Goal: Obtain resource: Download file/media

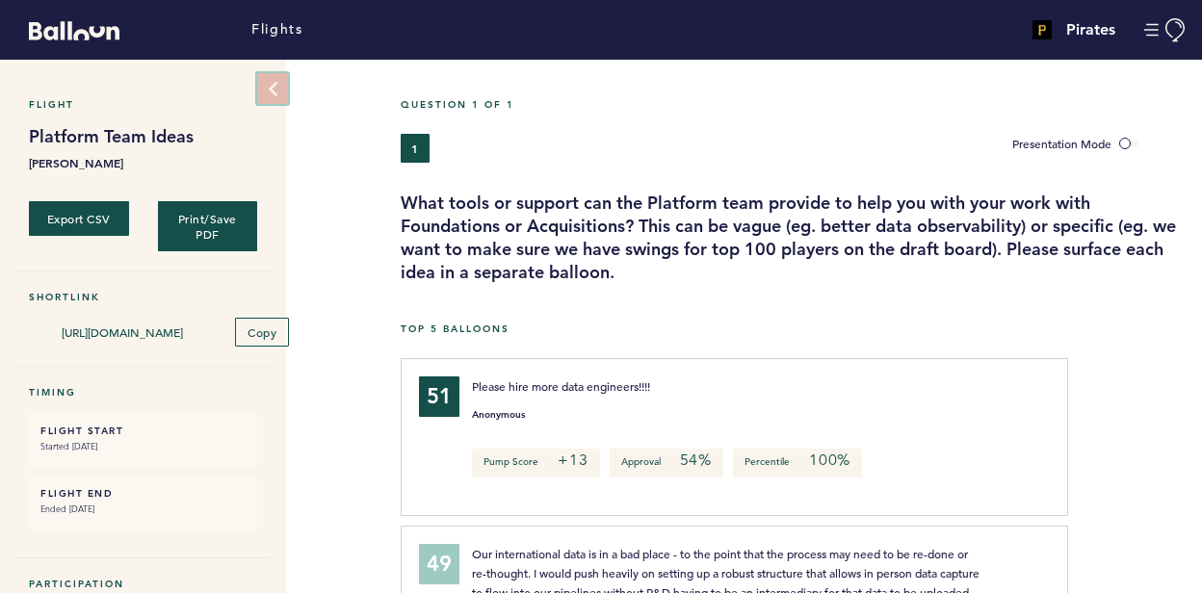
click at [282, 85] on button at bounding box center [272, 88] width 31 height 31
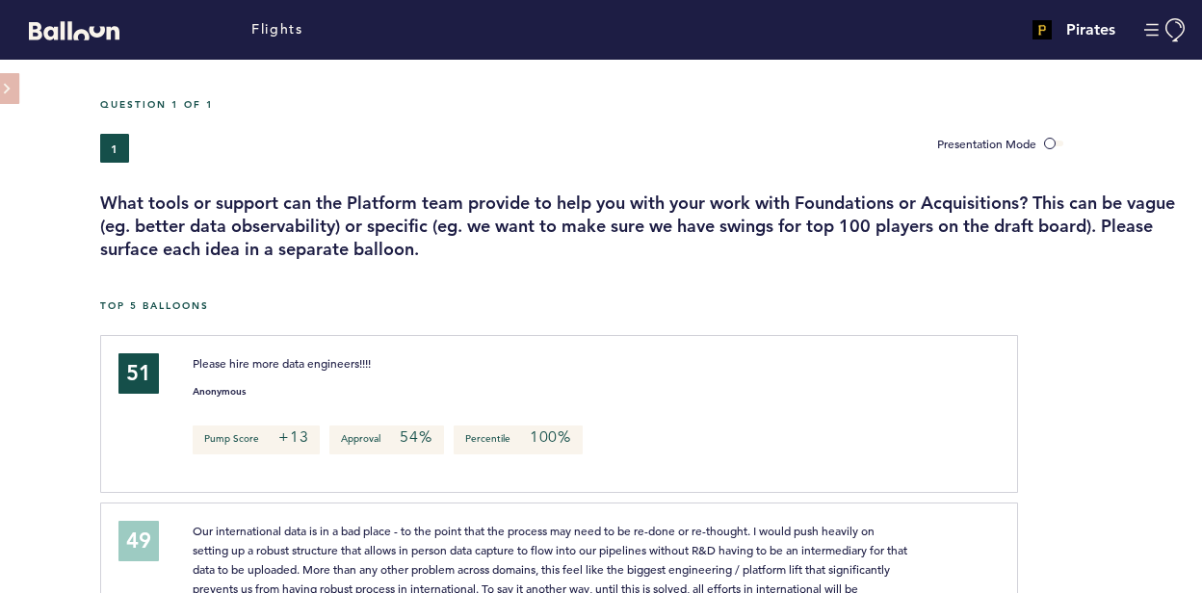
click at [1058, 141] on span at bounding box center [1053, 144] width 19 height 6
click at [0, 0] on input "Presentation Mode" at bounding box center [0, 0] width 0 height 0
click at [1058, 141] on span at bounding box center [1053, 144] width 19 height 6
click at [0, 0] on input "Presentation Mode" at bounding box center [0, 0] width 0 height 0
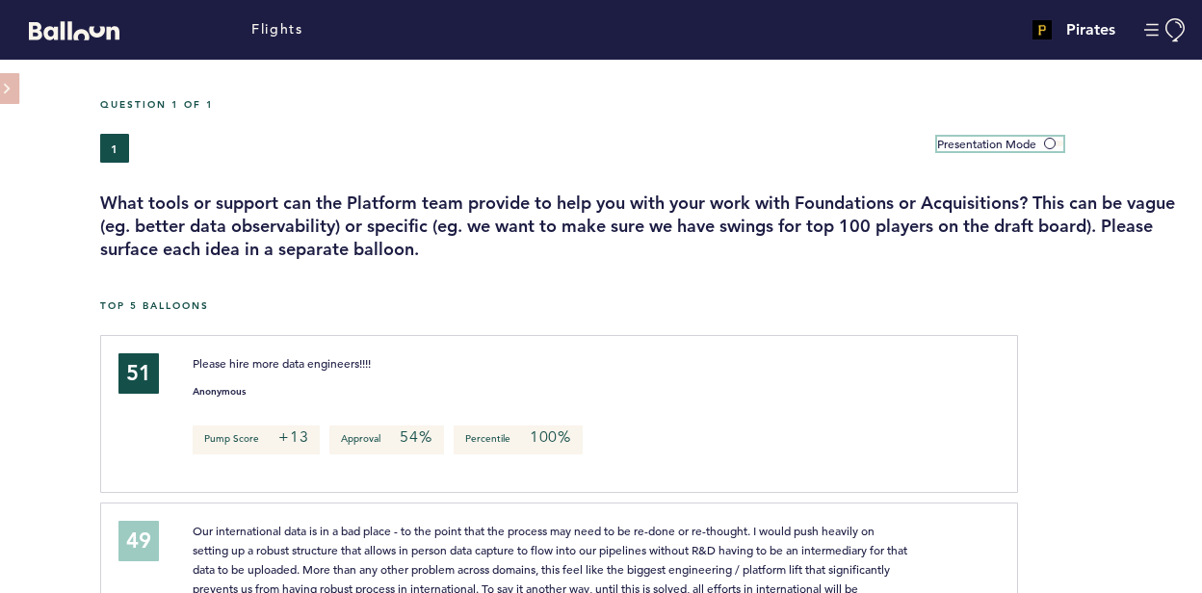
click at [1058, 141] on span at bounding box center [1053, 144] width 19 height 6
click at [0, 0] on input "Presentation Mode" at bounding box center [0, 0] width 0 height 0
click at [1109, 152] on div "Presentation Mode" at bounding box center [1062, 148] width 279 height 29
click at [819, 150] on div "1" at bounding box center [504, 148] width 808 height 29
drag, startPoint x: 819, startPoint y: 150, endPoint x: 696, endPoint y: 141, distance: 123.7
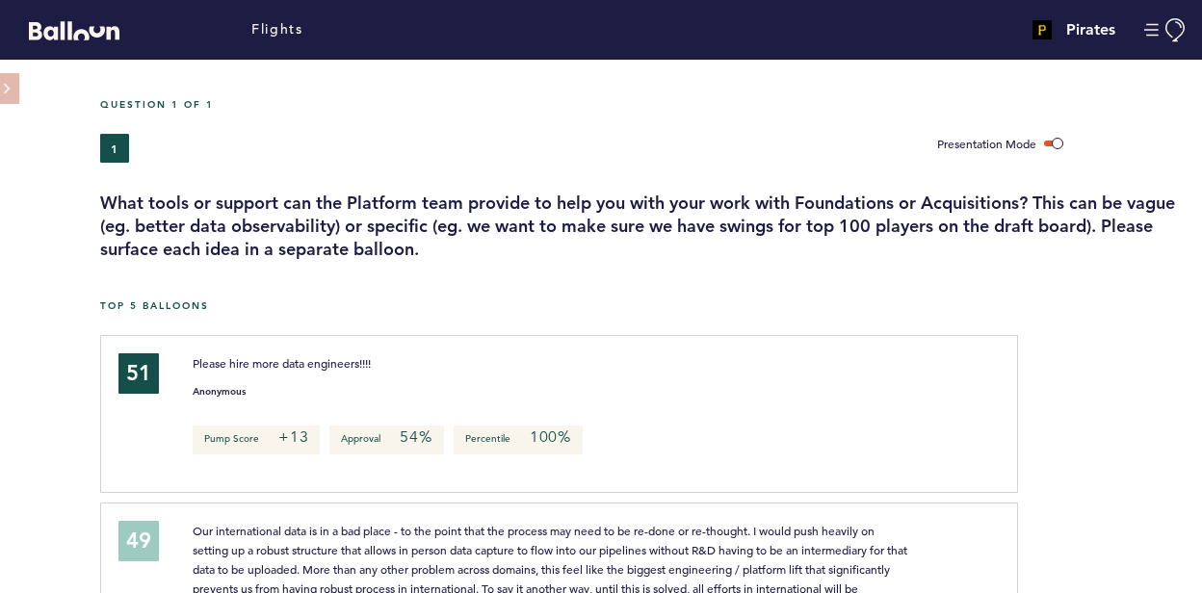
click at [696, 141] on div "1" at bounding box center [504, 148] width 808 height 29
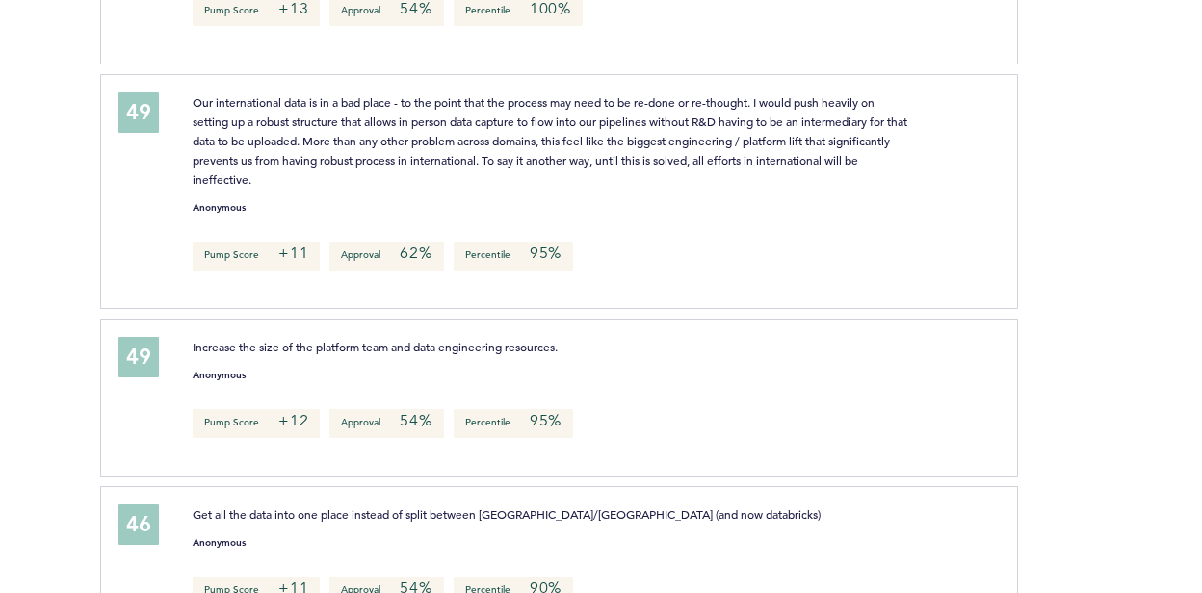
scroll to position [513, 0]
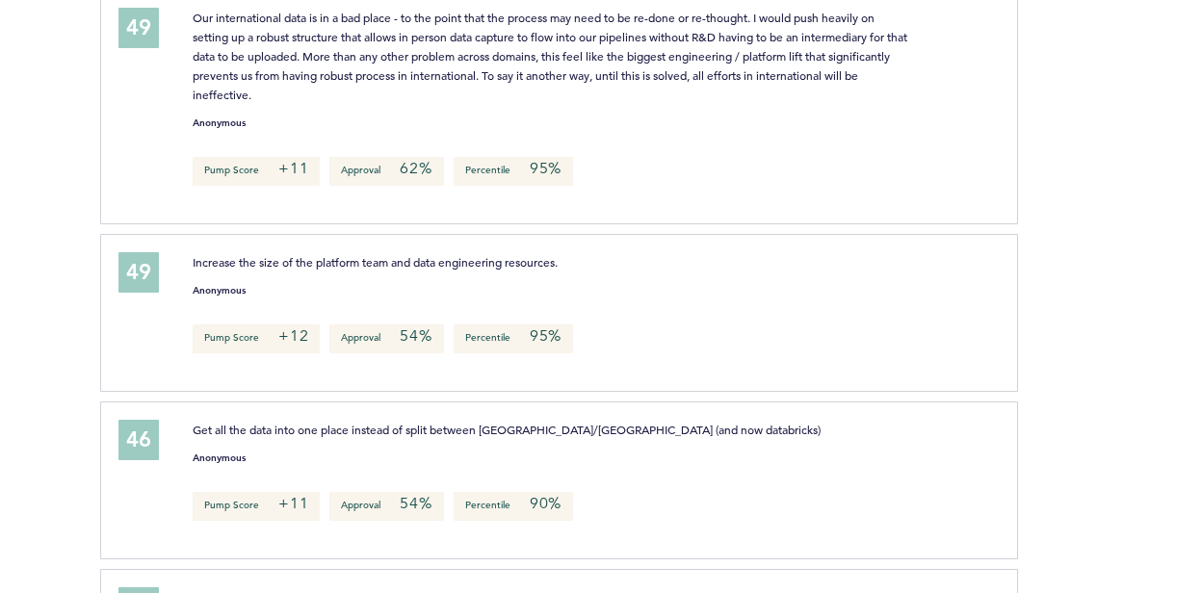
drag, startPoint x: 1077, startPoint y: 241, endPoint x: 1072, endPoint y: 12, distance: 229.3
click at [1062, 50] on div at bounding box center [1110, 114] width 184 height 240
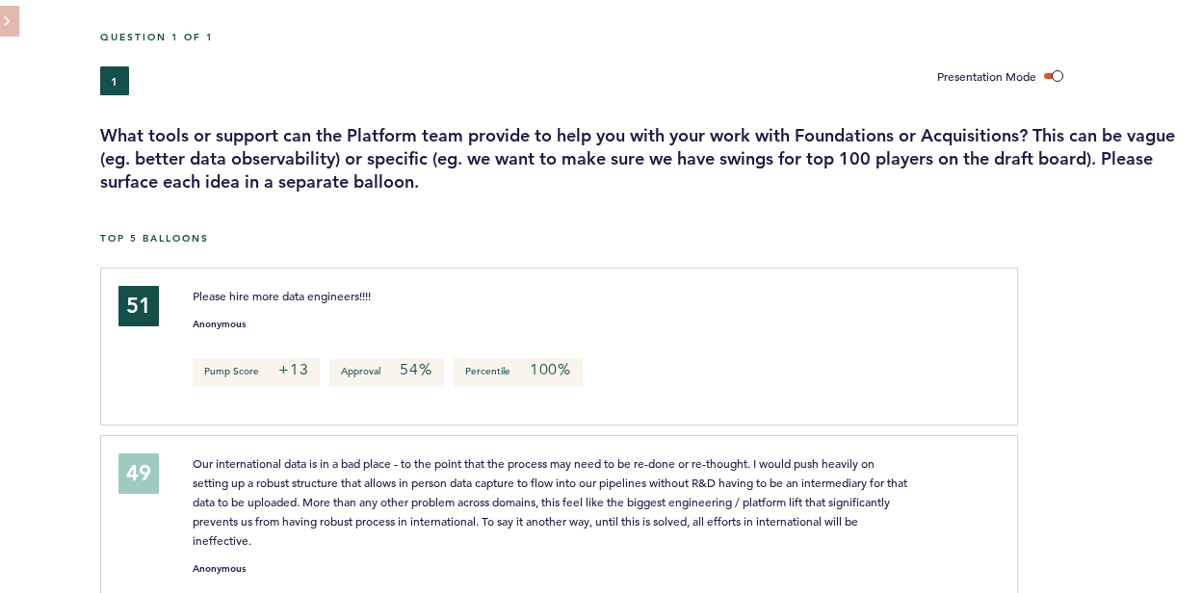
scroll to position [0, 0]
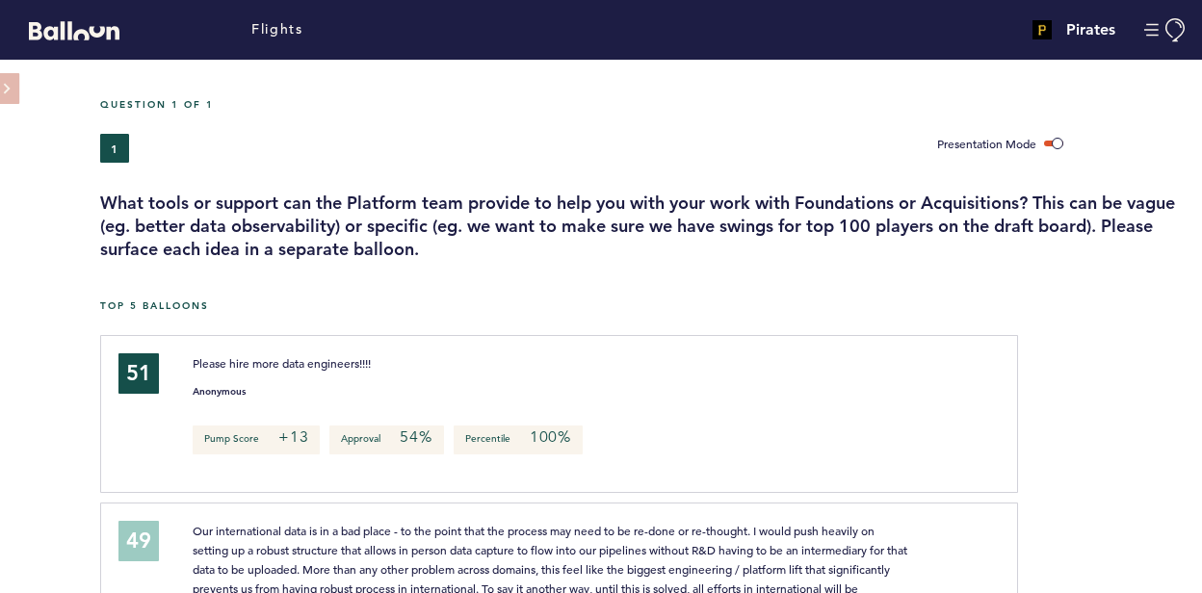
click at [748, 143] on div "1" at bounding box center [504, 148] width 808 height 29
click at [1112, 159] on div "Presentation Mode" at bounding box center [1062, 148] width 279 height 29
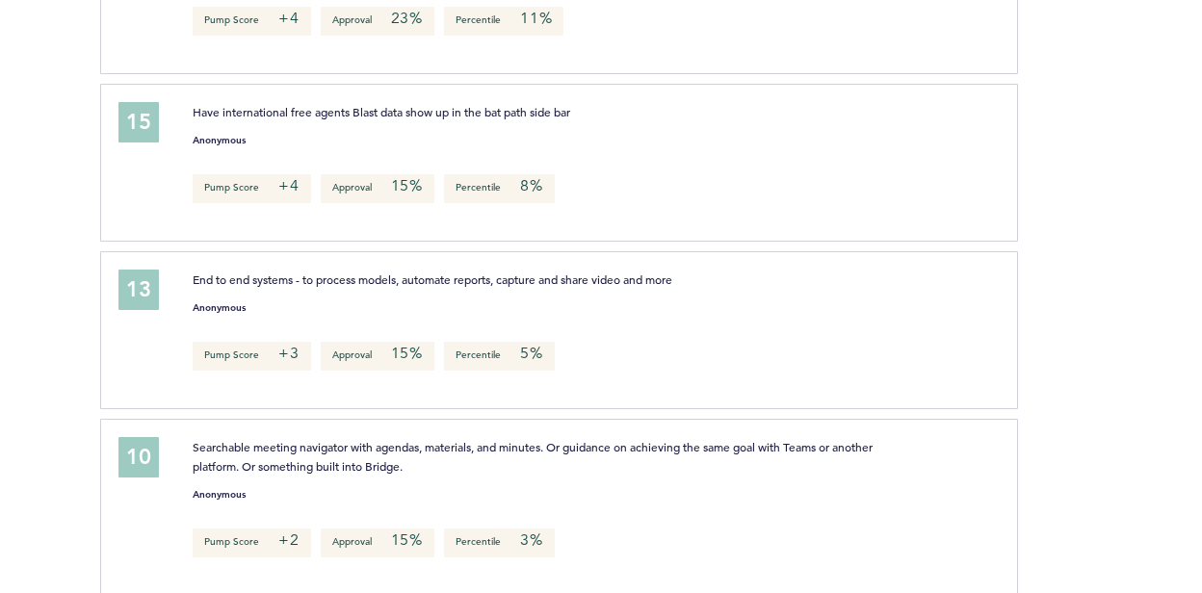
scroll to position [6932, 0]
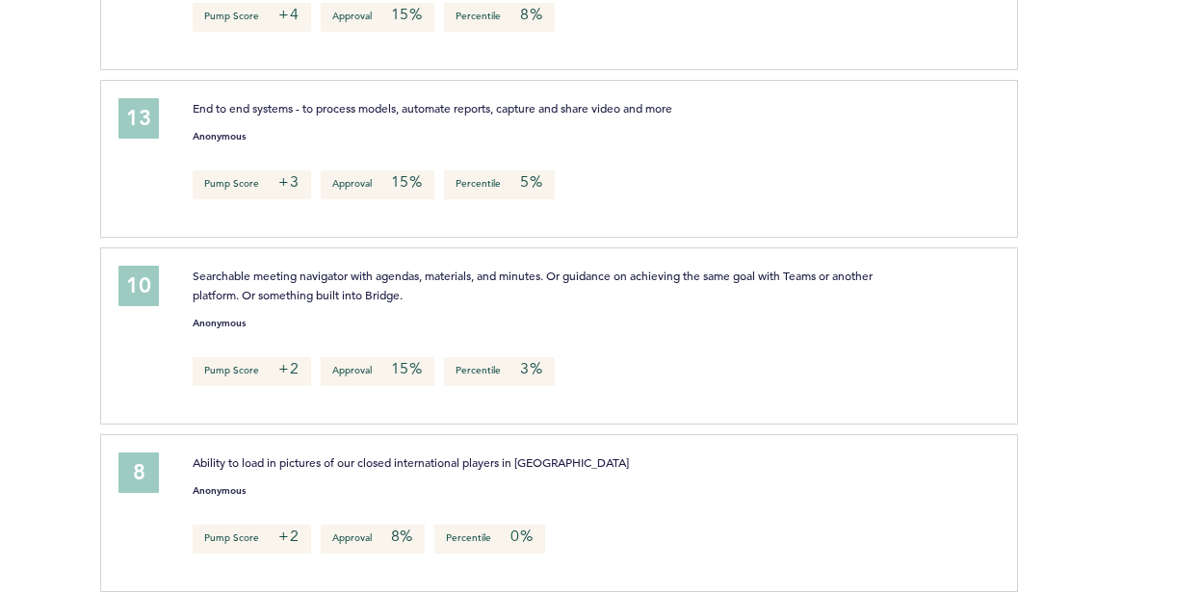
click at [1071, 178] on div at bounding box center [1110, 166] width 184 height 163
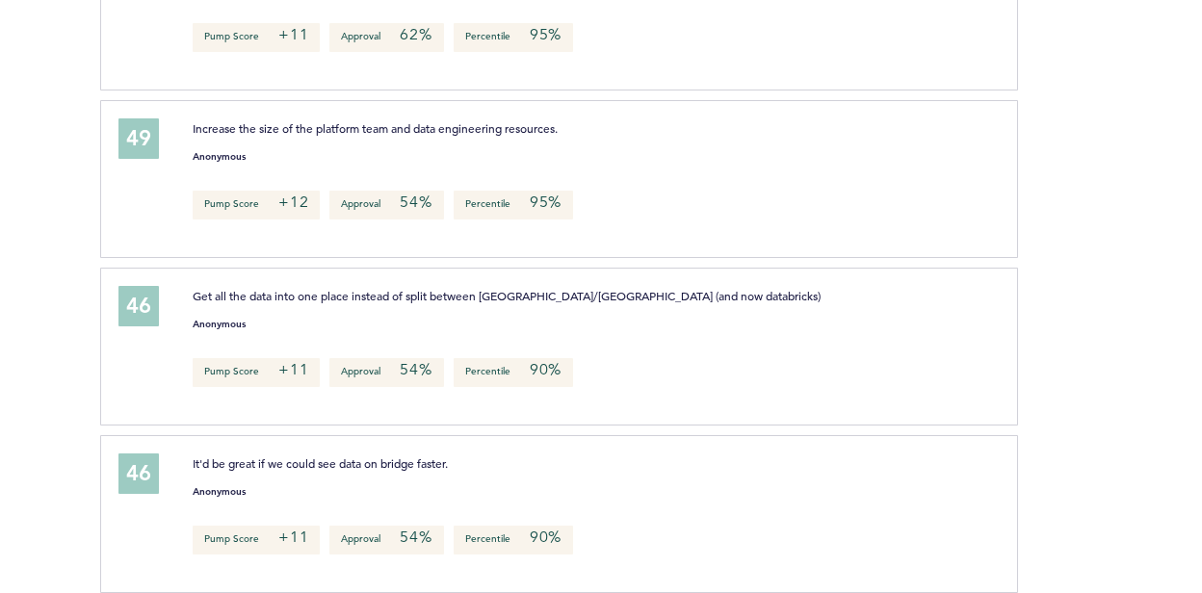
scroll to position [0, 0]
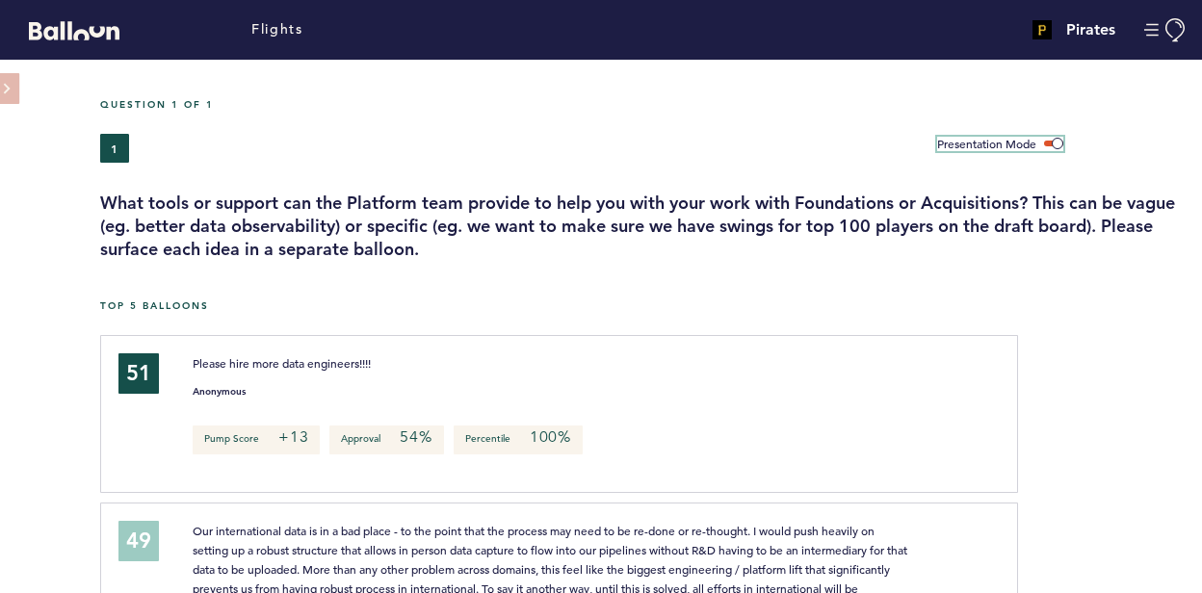
click at [1058, 145] on span at bounding box center [1053, 144] width 19 height 6
click at [0, 0] on input "Presentation Mode" at bounding box center [0, 0] width 0 height 0
click at [1075, 179] on div "Question 1 of 1 1 Presentation Mode What tools or support can the Platform team…" at bounding box center [651, 179] width 1102 height 163
click at [291, 119] on div "Question 1 of 1" at bounding box center [644, 116] width 1117 height 36
click at [19, 94] on button at bounding box center [32, 88] width 67 height 31
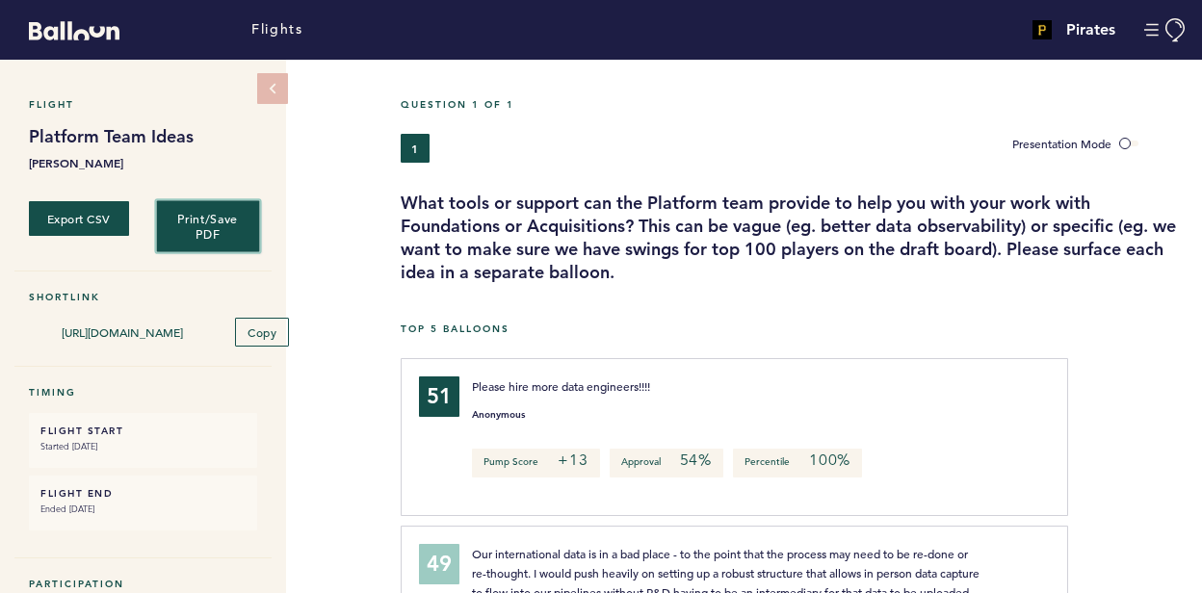
click at [240, 210] on button "Print/Save PDF" at bounding box center [207, 226] width 103 height 52
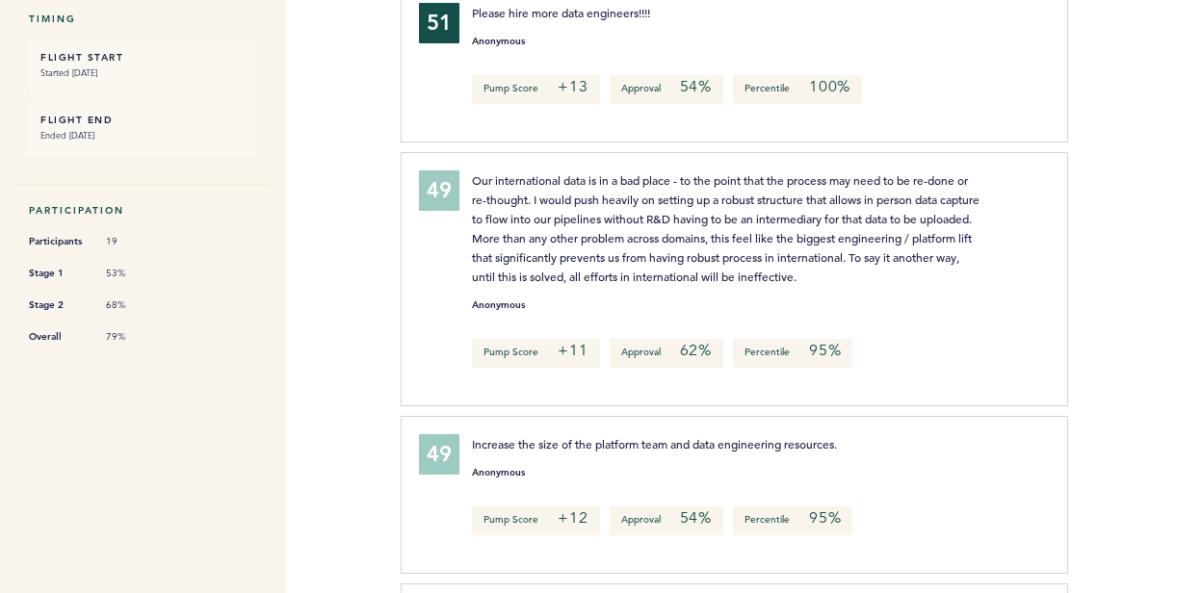
scroll to position [446, 0]
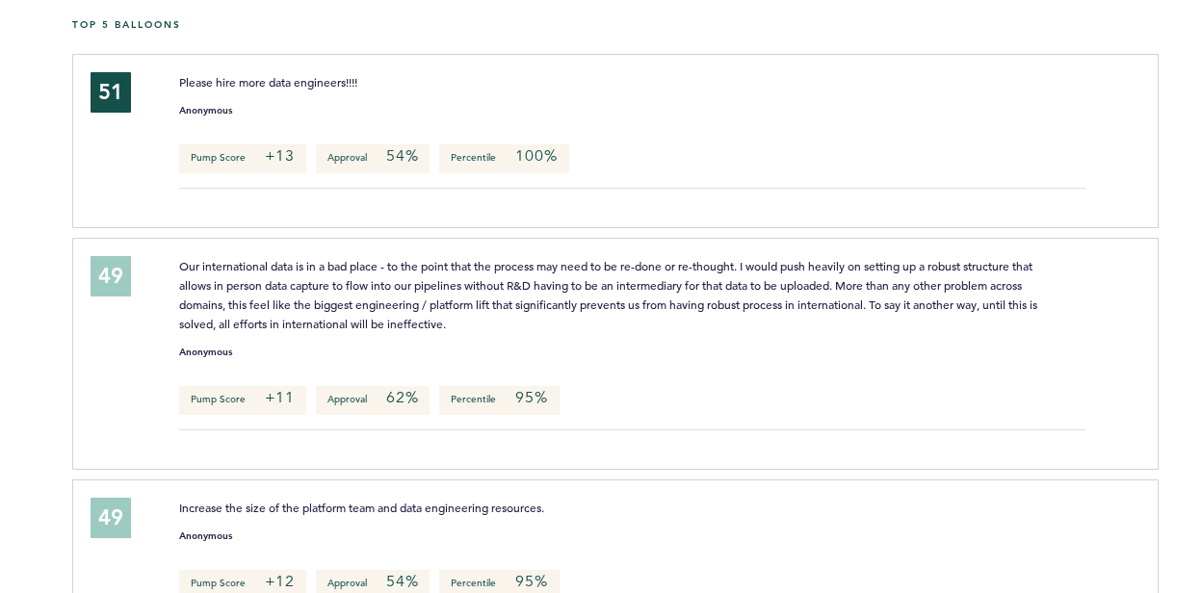
scroll to position [427, 0]
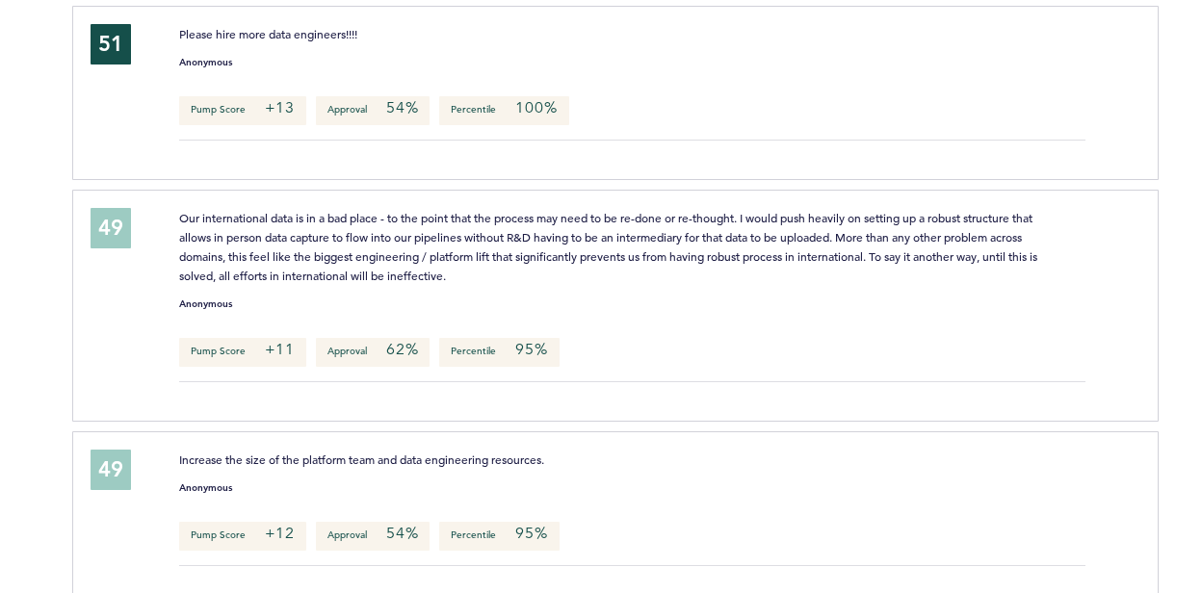
click at [1044, 254] on div "Our international data is in a bad place - to the point that the process may ne…" at bounding box center [609, 246] width 889 height 77
click at [104, 306] on div "49" at bounding box center [120, 303] width 89 height 190
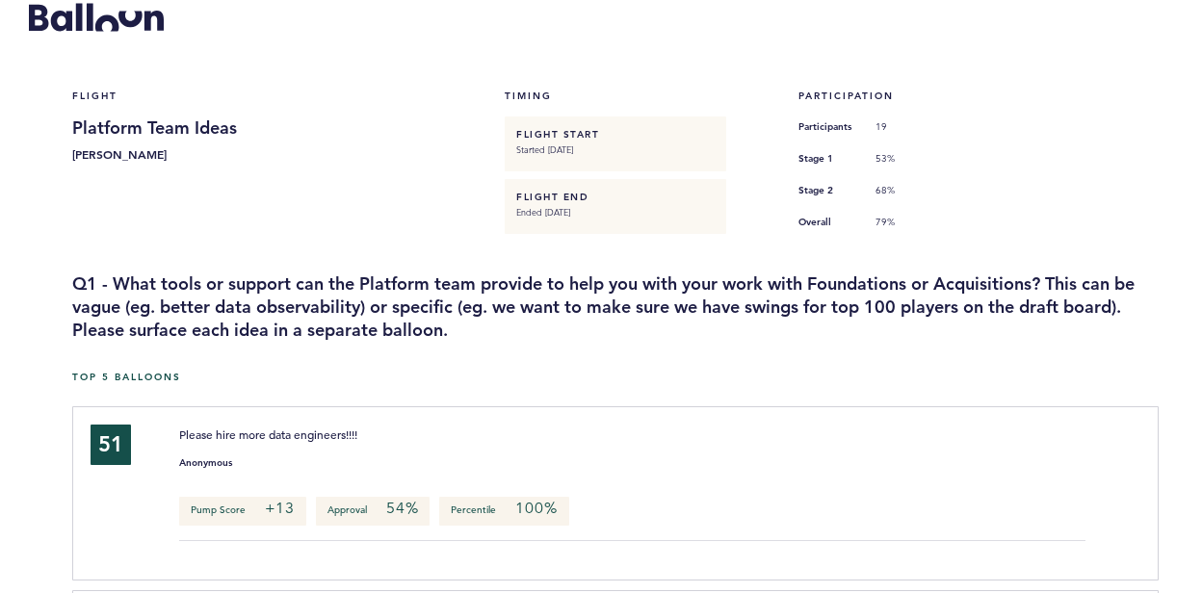
scroll to position [0, 0]
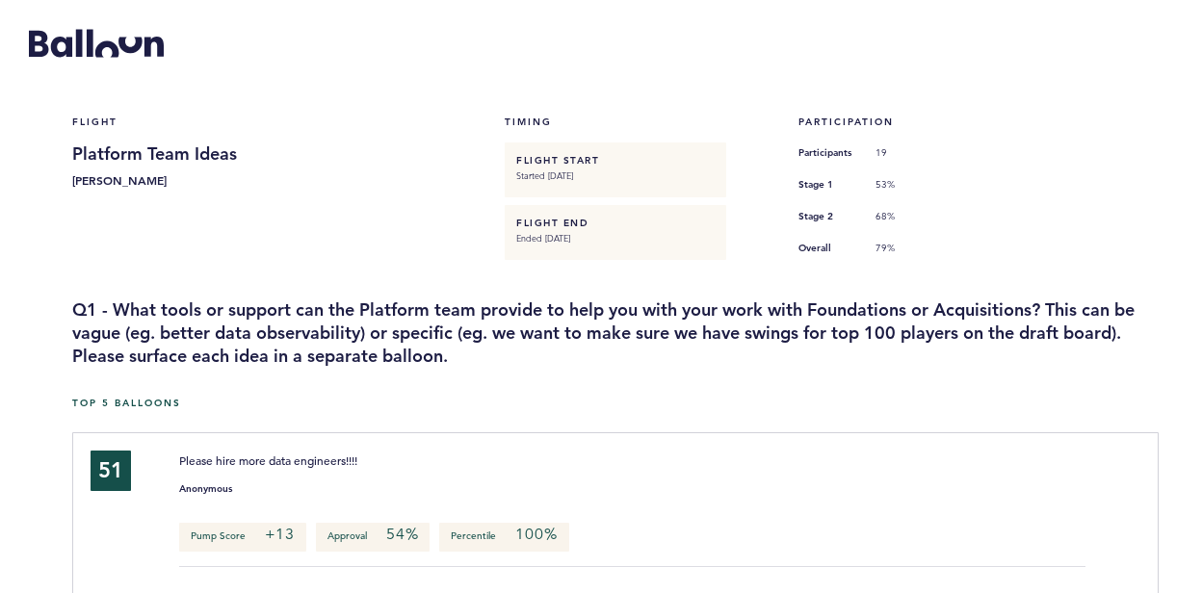
click at [320, 172] on b "[PERSON_NAME]" at bounding box center [252, 180] width 360 height 19
click at [513, 398] on h5 "Top 5 Balloons" at bounding box center [608, 403] width 1072 height 13
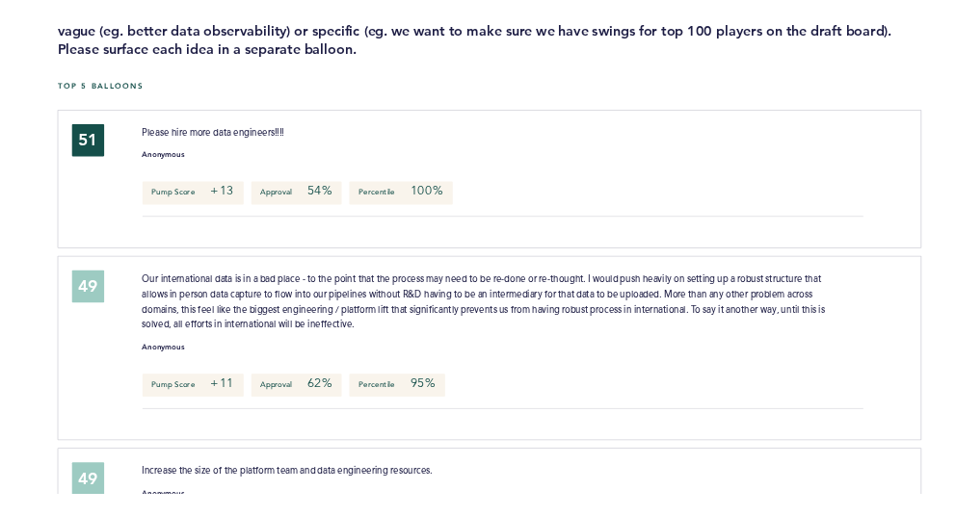
scroll to position [385, 0]
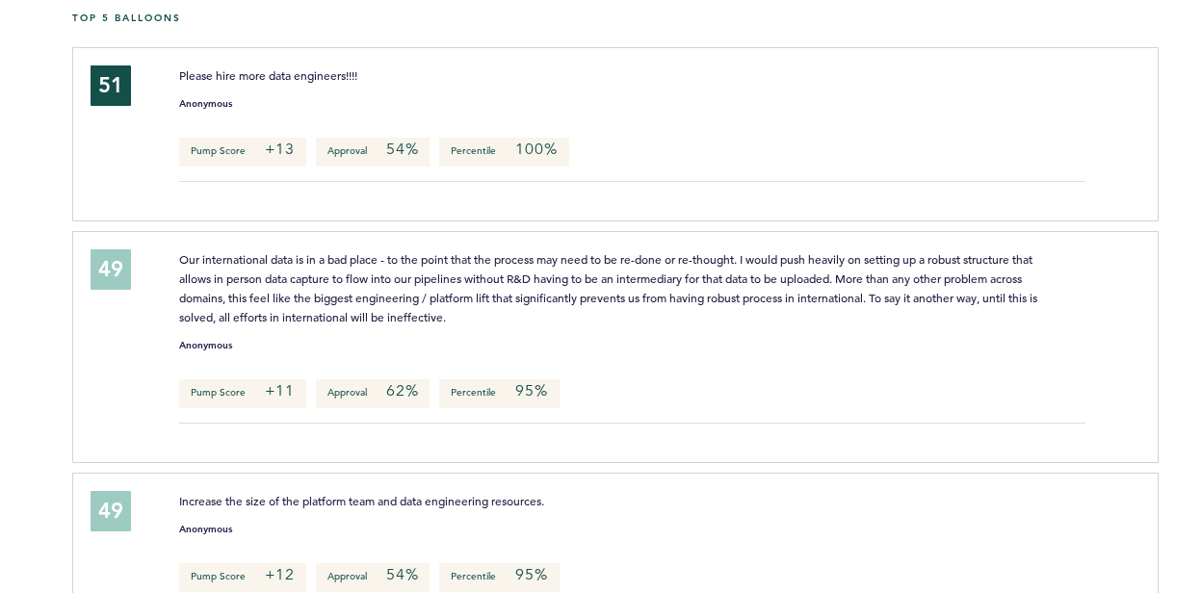
click at [696, 279] on span "Our international data is in a bad place - to the point that the process may ne…" at bounding box center [609, 287] width 861 height 73
